Goal: Task Accomplishment & Management: Use online tool/utility

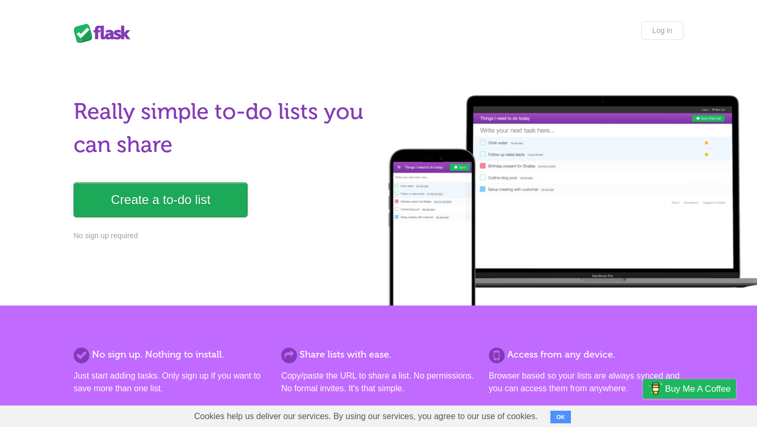
click at [178, 192] on link "Create a to-do list" at bounding box center [161, 199] width 174 height 35
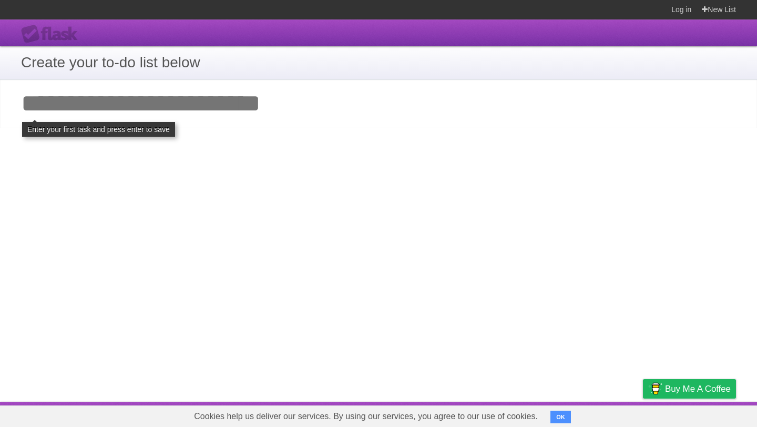
click at [143, 115] on input "Add your first task" at bounding box center [378, 103] width 757 height 48
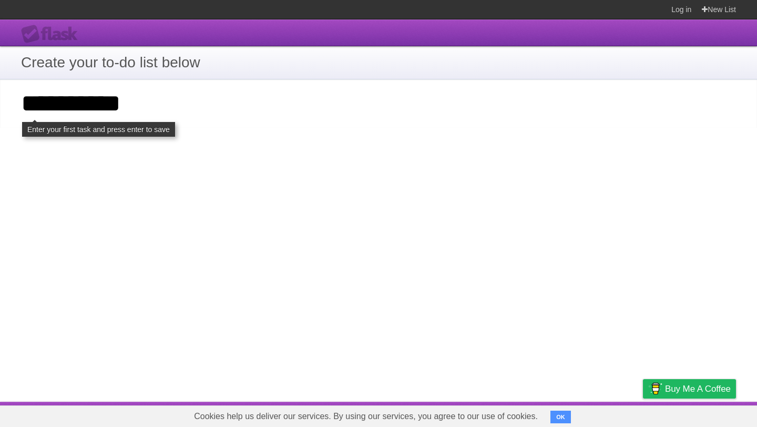
type input "**********"
click input "**********" at bounding box center [0, 0] width 0 height 0
